Goal: Find specific page/section: Find specific page/section

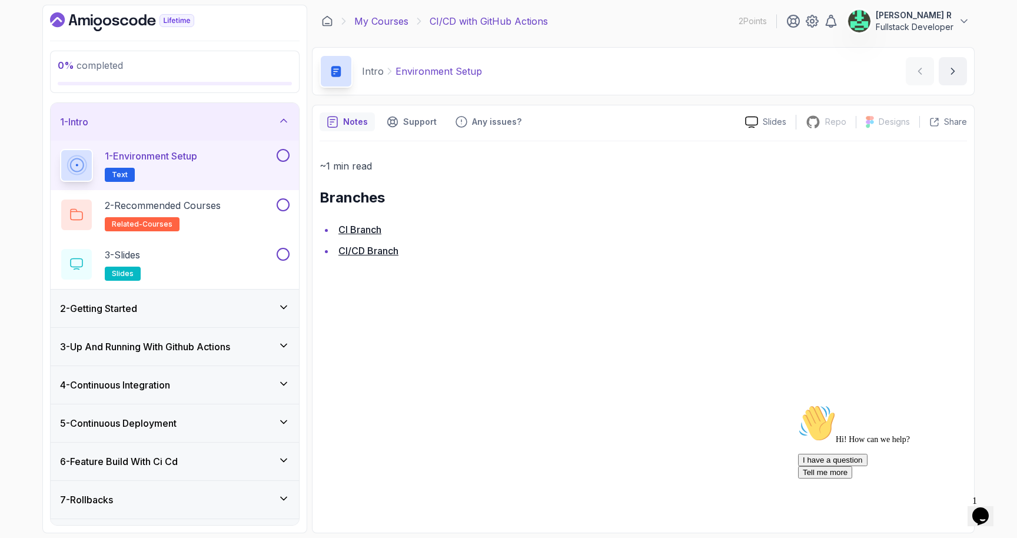
click at [373, 16] on link "My Courses" at bounding box center [381, 21] width 54 height 14
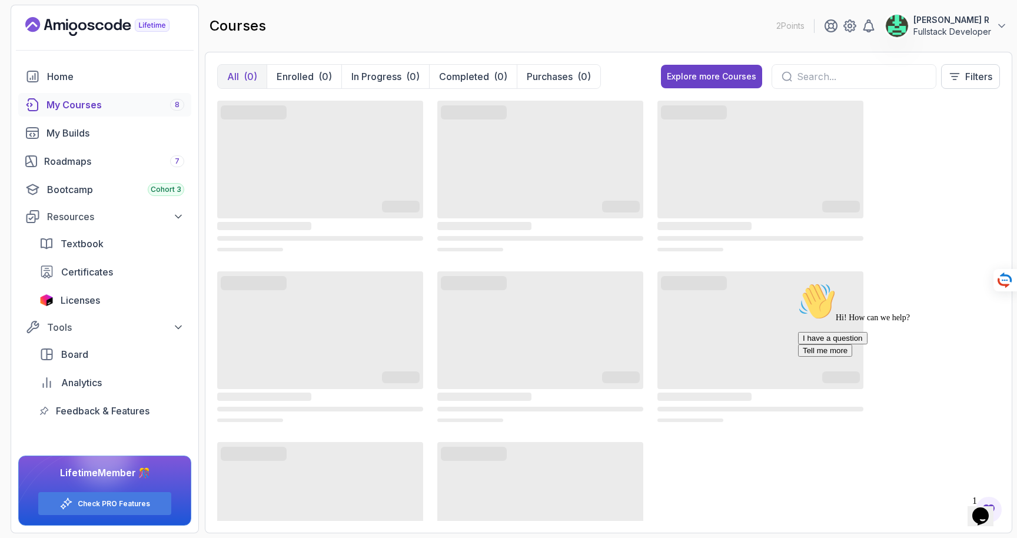
click at [828, 64] on div at bounding box center [854, 76] width 165 height 25
click at [827, 82] on input "text" at bounding box center [861, 76] width 129 height 14
type input "mongo"
